Goal: Transaction & Acquisition: Purchase product/service

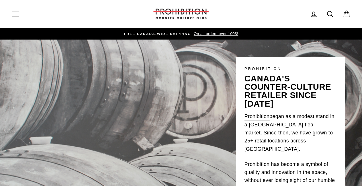
click at [331, 14] on icon at bounding box center [331, 14] width 8 height 8
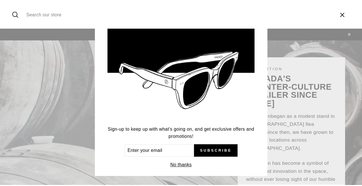
scroll to position [16, 0]
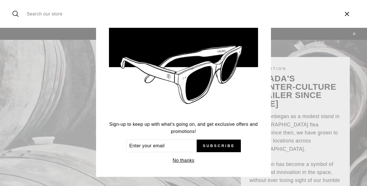
click at [184, 162] on button "No thanks" at bounding box center [183, 161] width 25 height 8
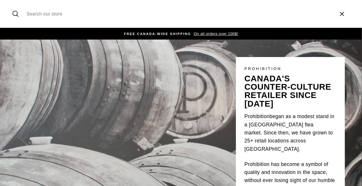
click at [46, 17] on input "Search our store" at bounding box center [179, 13] width 310 height 19
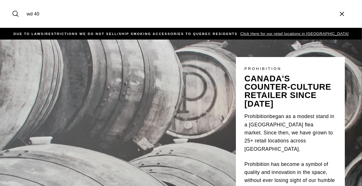
type input "wd 40"
click at [11, 4] on button "Search" at bounding box center [17, 13] width 12 height 19
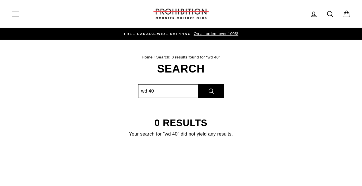
drag, startPoint x: 158, startPoint y: 91, endPoint x: 103, endPoint y: 91, distance: 55.1
click at [105, 92] on div "Search wd 40 Search 0 results Your search for "wd 40" did not yield any results." at bounding box center [178, 107] width 346 height 89
type input "lubricant"
click at [199, 84] on button "Search" at bounding box center [212, 91] width 26 height 14
drag, startPoint x: 137, startPoint y: 96, endPoint x: 78, endPoint y: 94, distance: 58.3
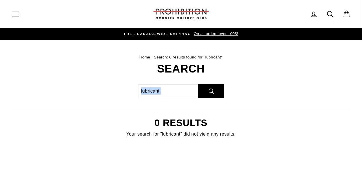
click at [79, 94] on div "Search lubricant Search 0 results Your search for "lubricant" did not yield any…" at bounding box center [178, 107] width 346 height 89
click at [14, 13] on icon "button" at bounding box center [15, 14] width 8 height 8
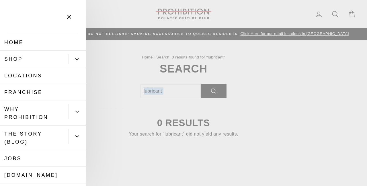
click at [35, 59] on link "Shop" at bounding box center [34, 59] width 69 height 17
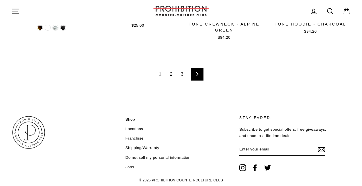
scroll to position [859, 0]
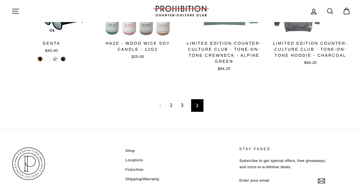
click at [174, 106] on link "2" at bounding box center [171, 105] width 9 height 9
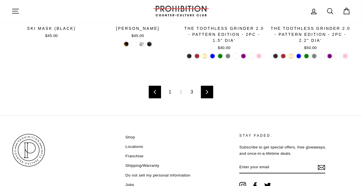
scroll to position [911, 0]
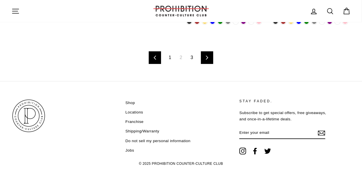
click at [189, 54] on link "3" at bounding box center [191, 57] width 9 height 9
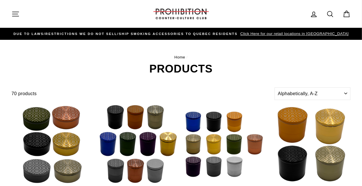
click at [13, 13] on icon "button" at bounding box center [15, 14] width 8 height 8
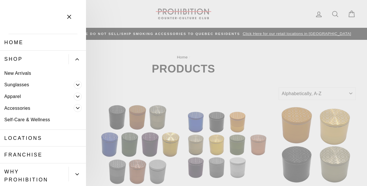
click at [76, 107] on icon "Primary" at bounding box center [77, 107] width 3 height 3
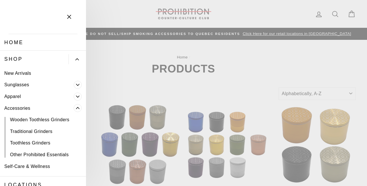
click at [53, 154] on link "Other Prohibited Essentials" at bounding box center [43, 155] width 86 height 12
